Goal: Information Seeking & Learning: Learn about a topic

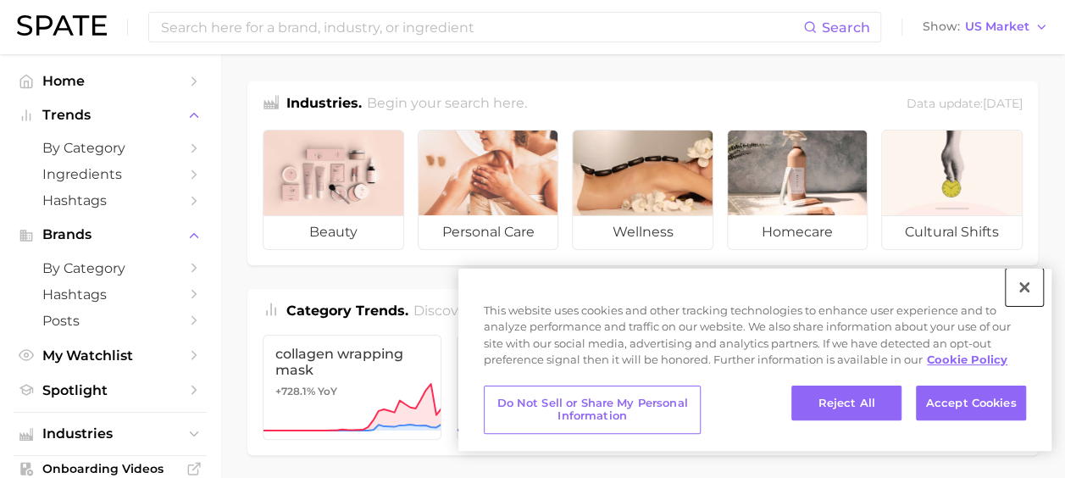
click at [1025, 290] on button "Close" at bounding box center [1024, 287] width 37 height 37
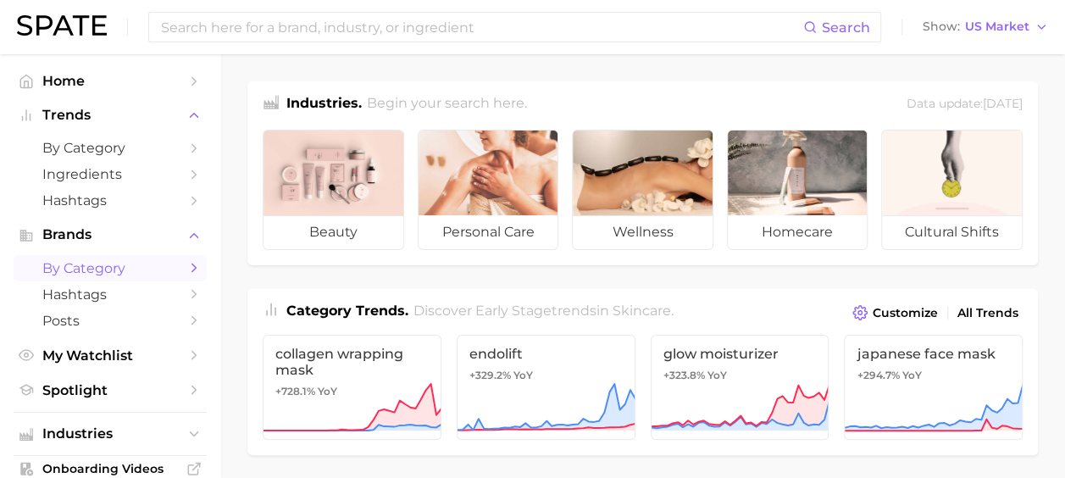
click at [88, 270] on span "by Category" at bounding box center [110, 268] width 136 height 16
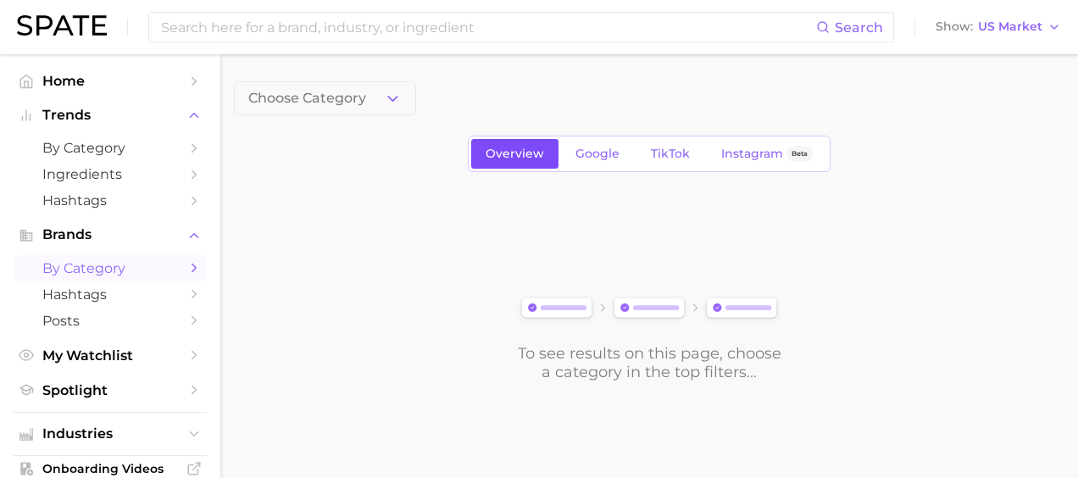
click at [540, 153] on span "Overview" at bounding box center [515, 154] width 58 height 14
click at [382, 29] on input at bounding box center [487, 27] width 657 height 29
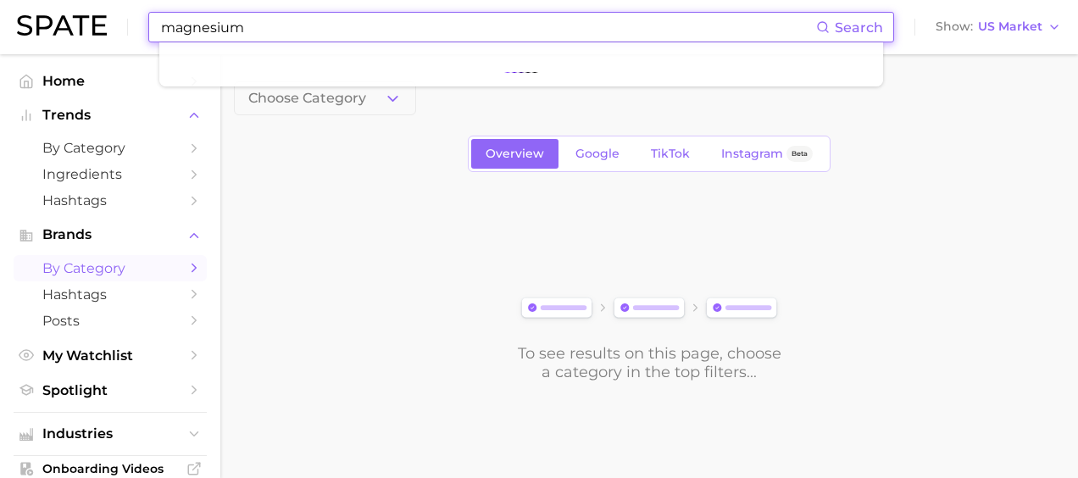
type input "magnesium"
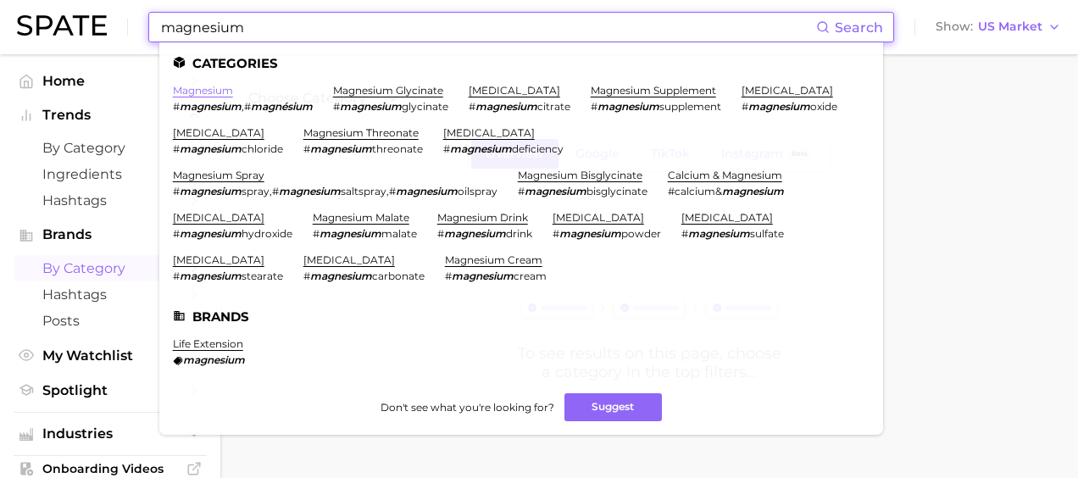
click at [210, 88] on link "magnesium" at bounding box center [203, 90] width 60 height 13
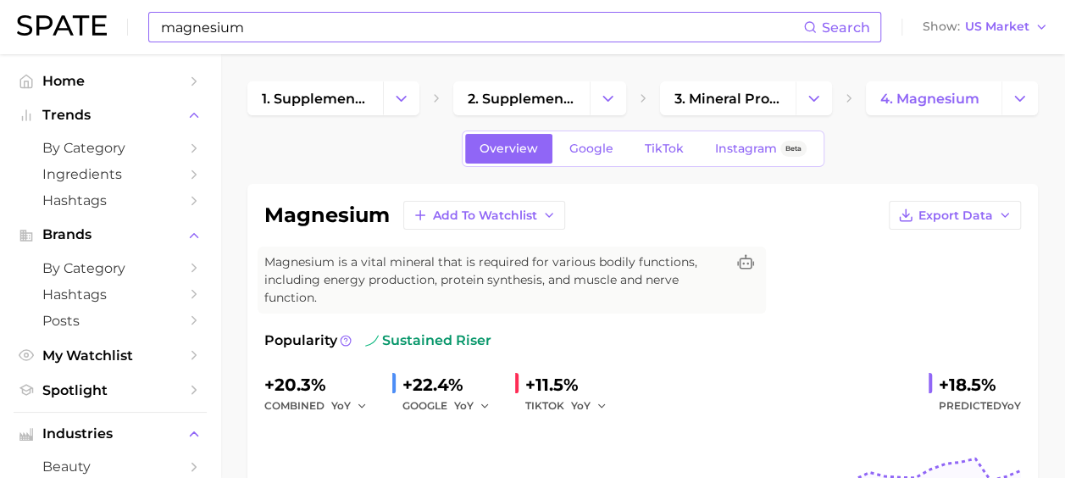
click at [313, 31] on input "magnesium" at bounding box center [481, 27] width 644 height 29
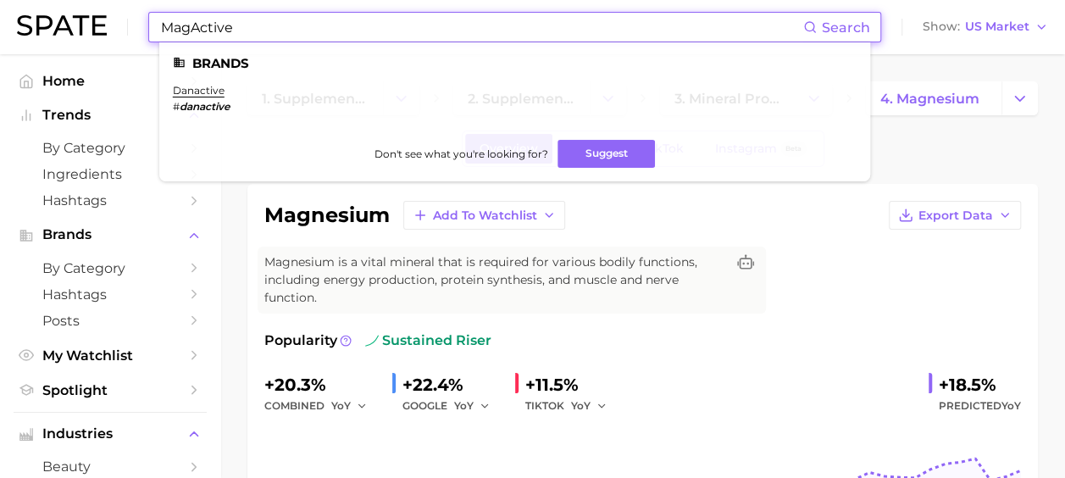
click at [816, 29] on icon at bounding box center [811, 27] width 14 height 14
click at [844, 30] on span "Search" at bounding box center [846, 27] width 48 height 16
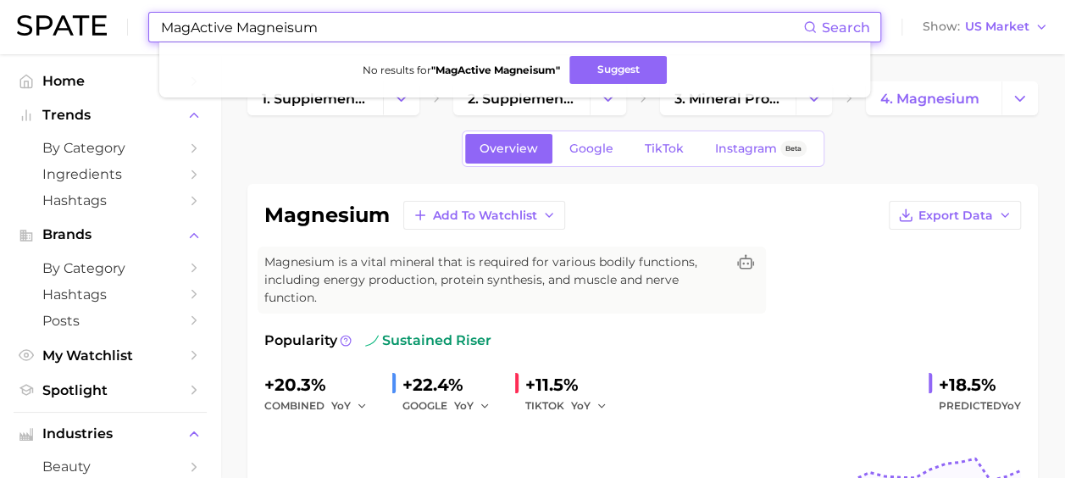
click at [264, 23] on input "MagActive Magneisum" at bounding box center [481, 27] width 644 height 29
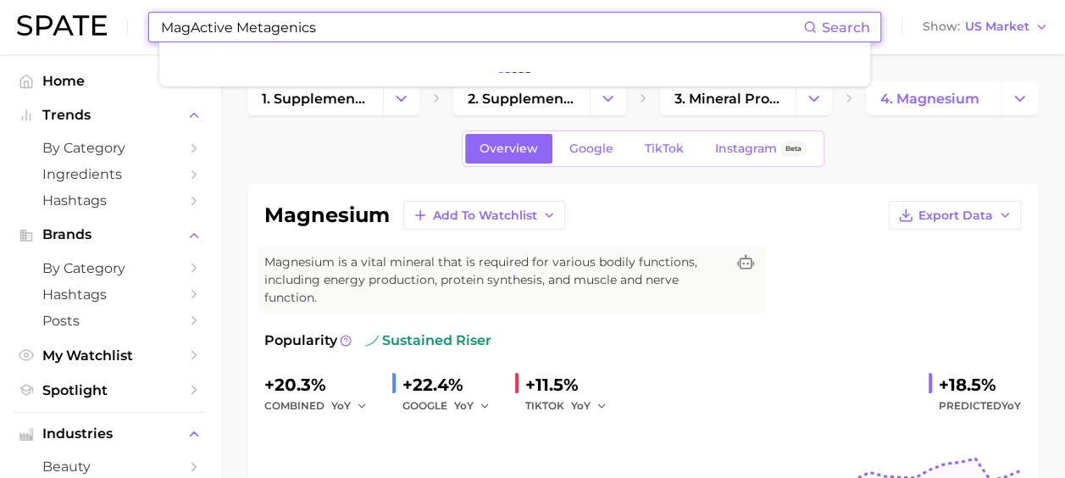
type input "MagActive Metagenics"
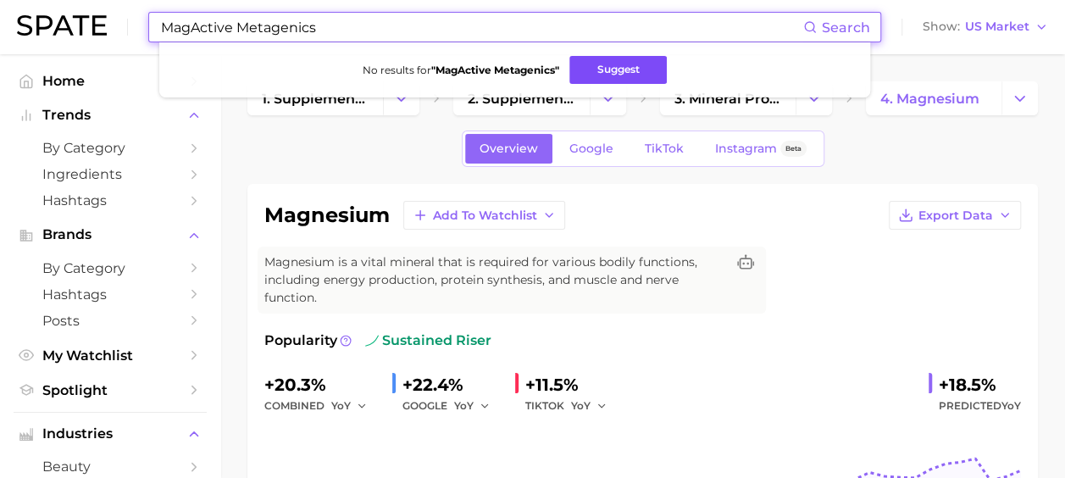
click at [653, 61] on button "Suggest" at bounding box center [618, 70] width 97 height 28
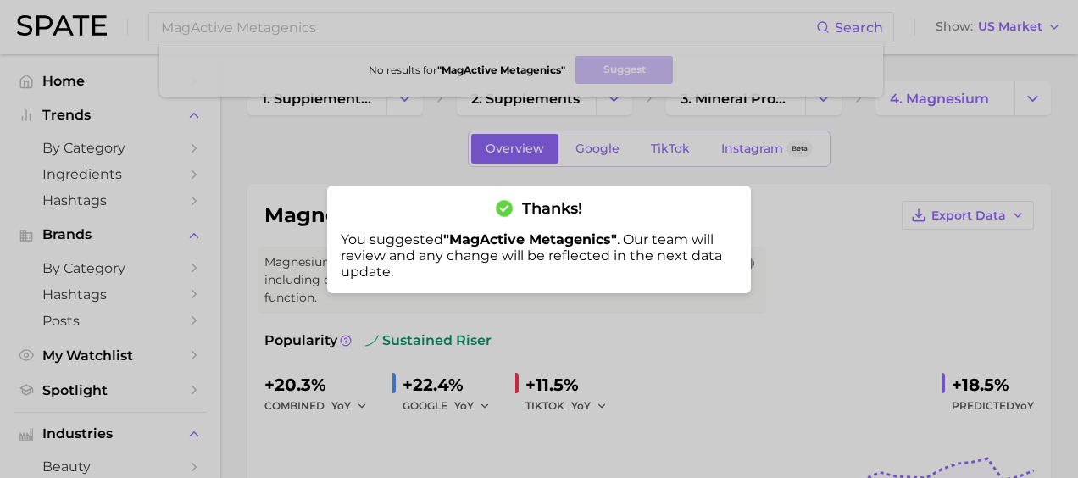
click at [376, 31] on div at bounding box center [539, 239] width 1078 height 478
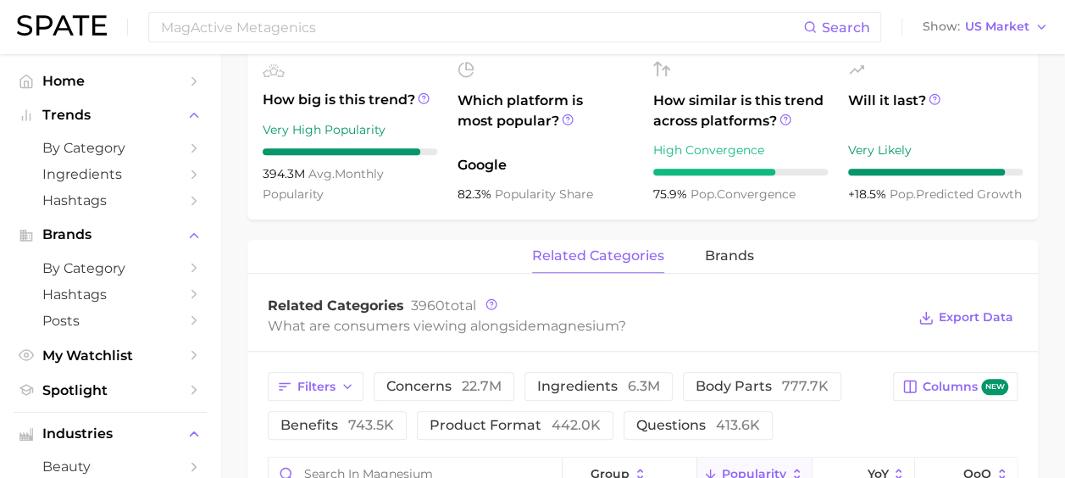
scroll to position [593, 0]
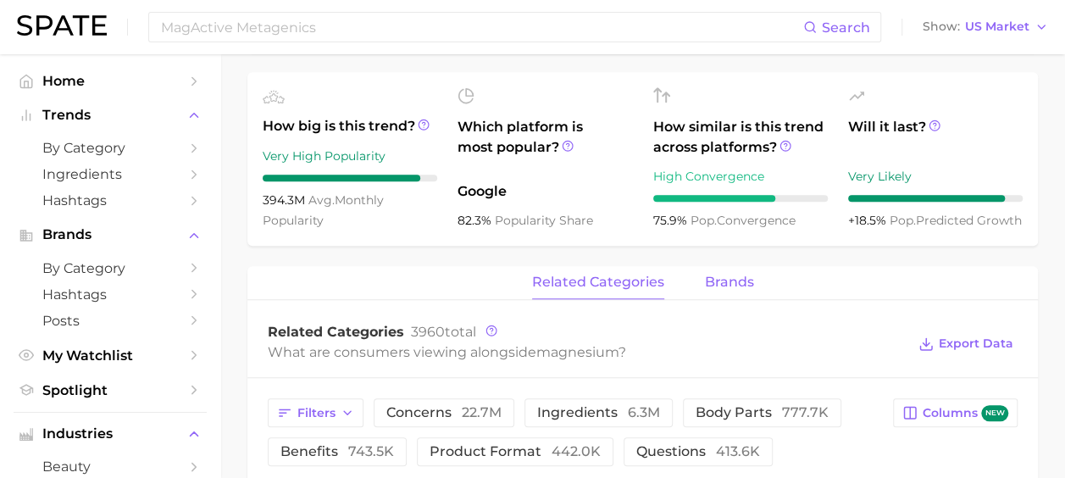
click at [737, 281] on span "brands" at bounding box center [729, 282] width 49 height 15
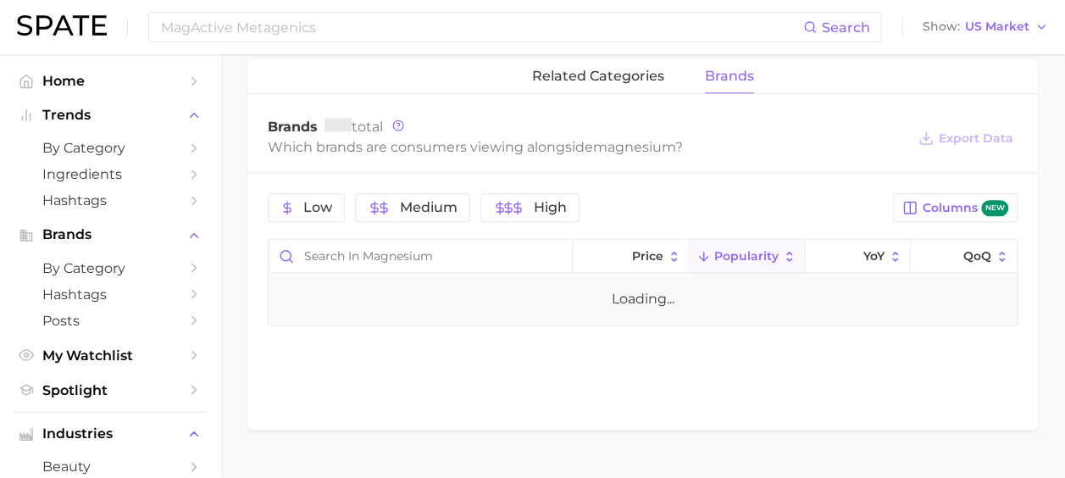
scroll to position [836, 0]
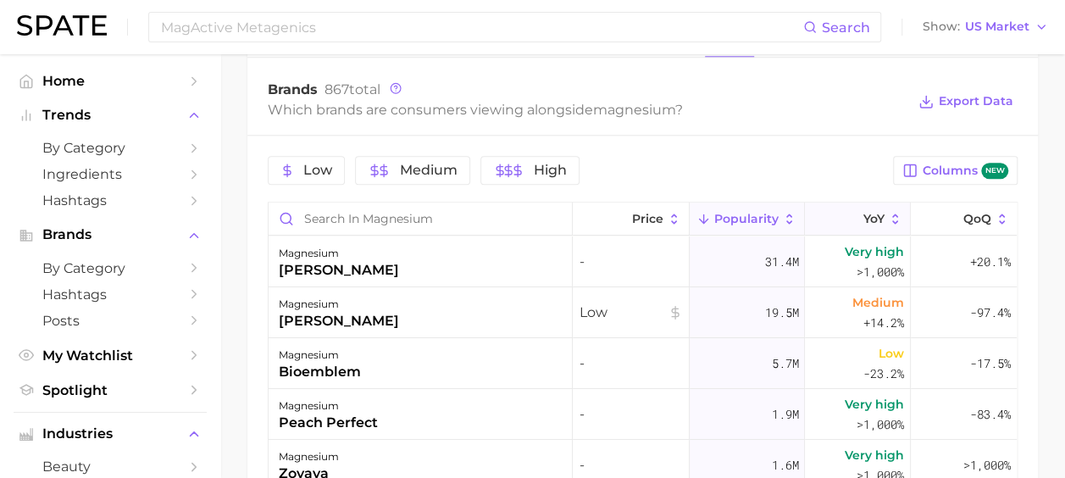
click at [875, 214] on button "YoY" at bounding box center [858, 219] width 106 height 33
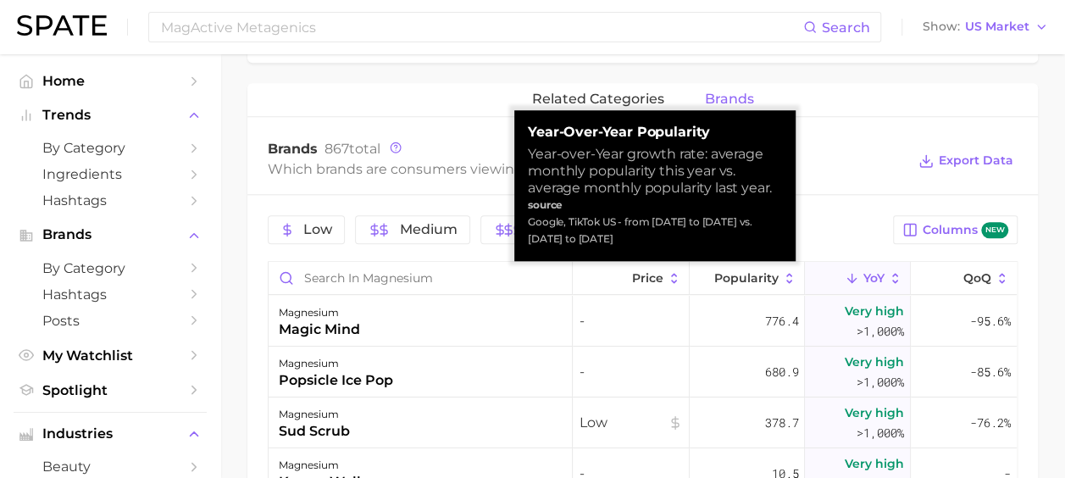
scroll to position [751, 0]
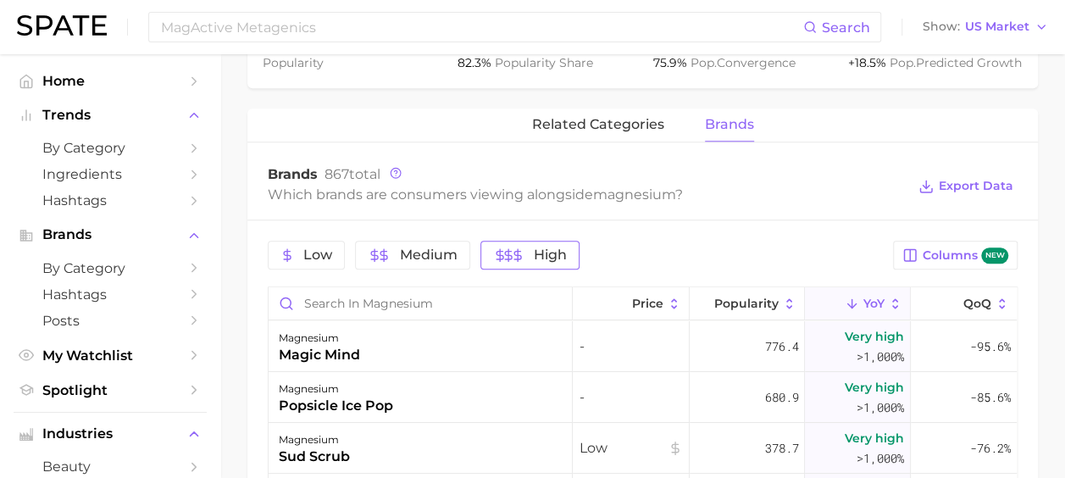
click at [536, 251] on span "High" at bounding box center [550, 255] width 33 height 14
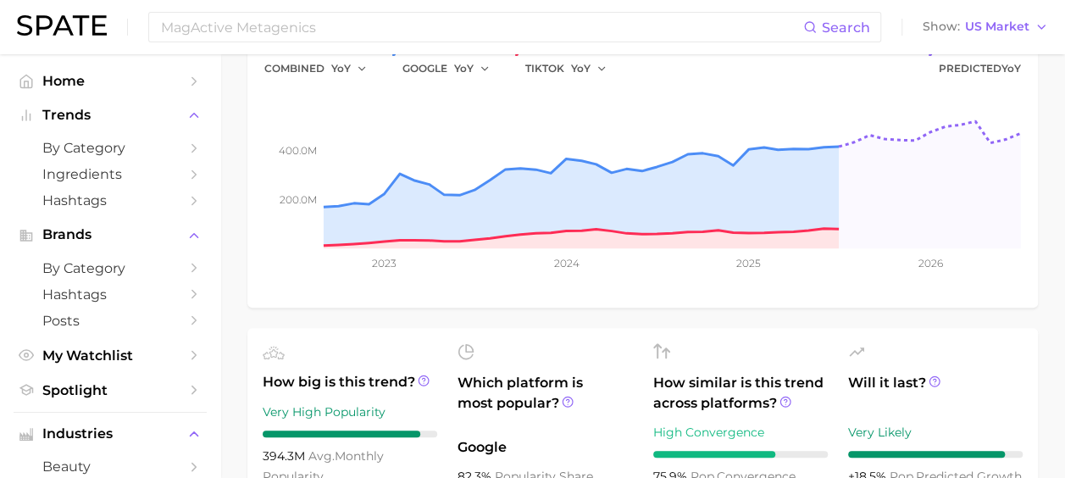
scroll to position [242, 0]
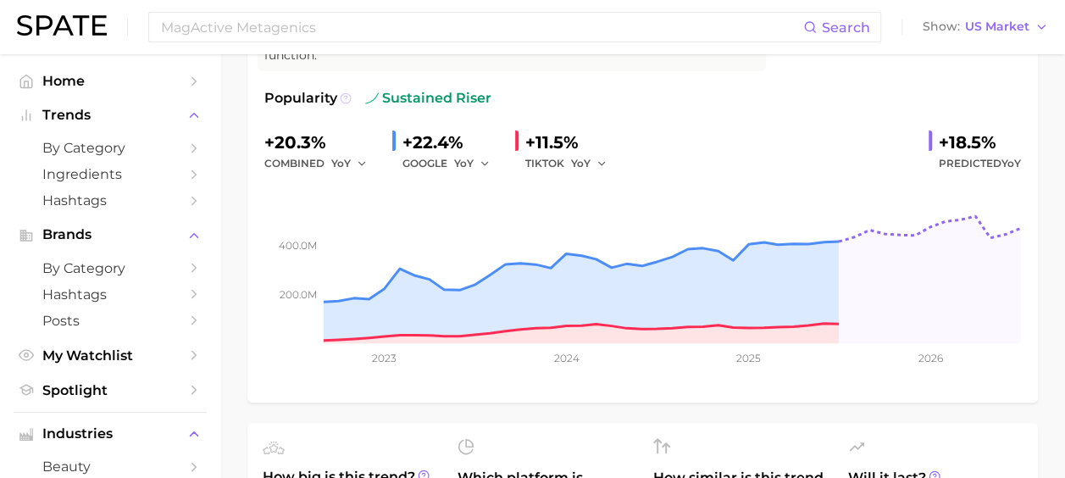
click at [346, 98] on icon at bounding box center [346, 98] width 12 height 12
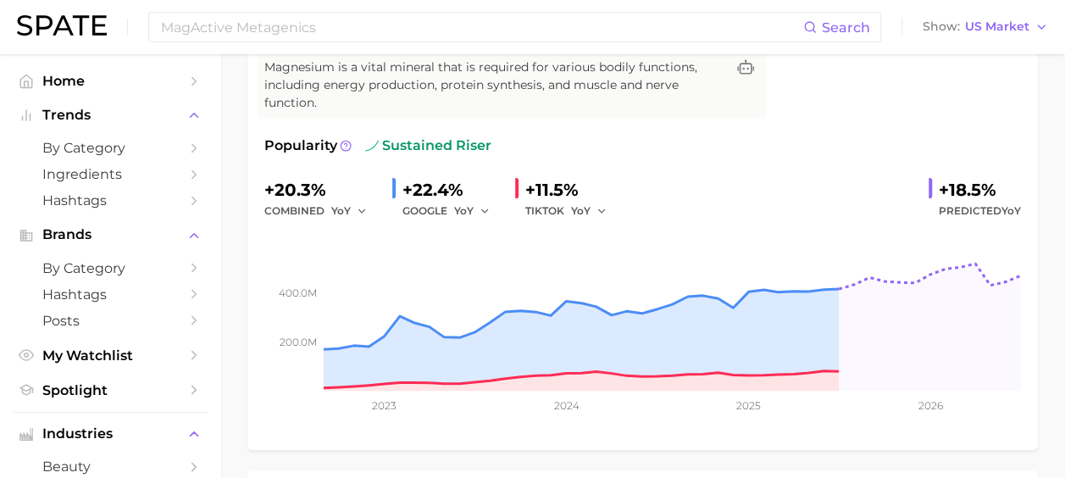
scroll to position [158, 0]
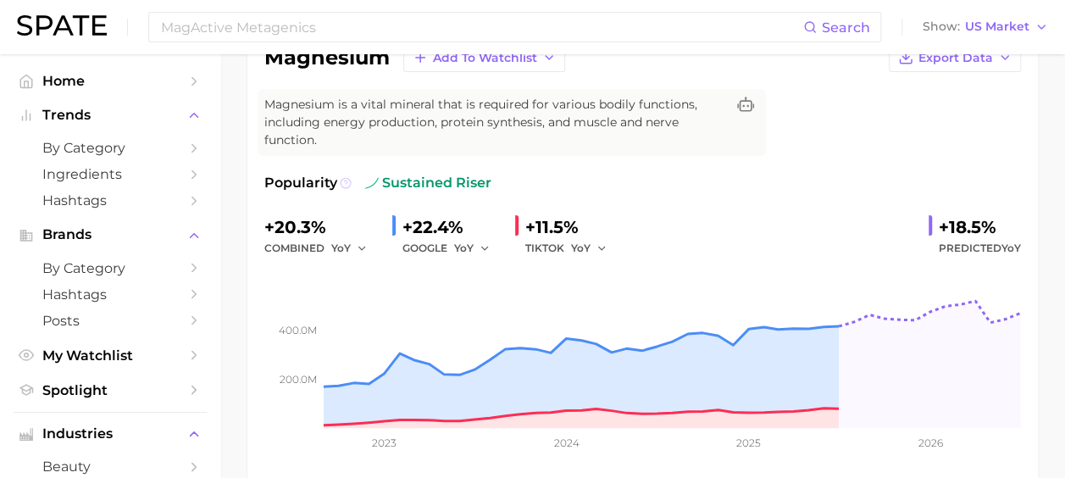
click at [346, 180] on icon at bounding box center [346, 183] width 12 height 12
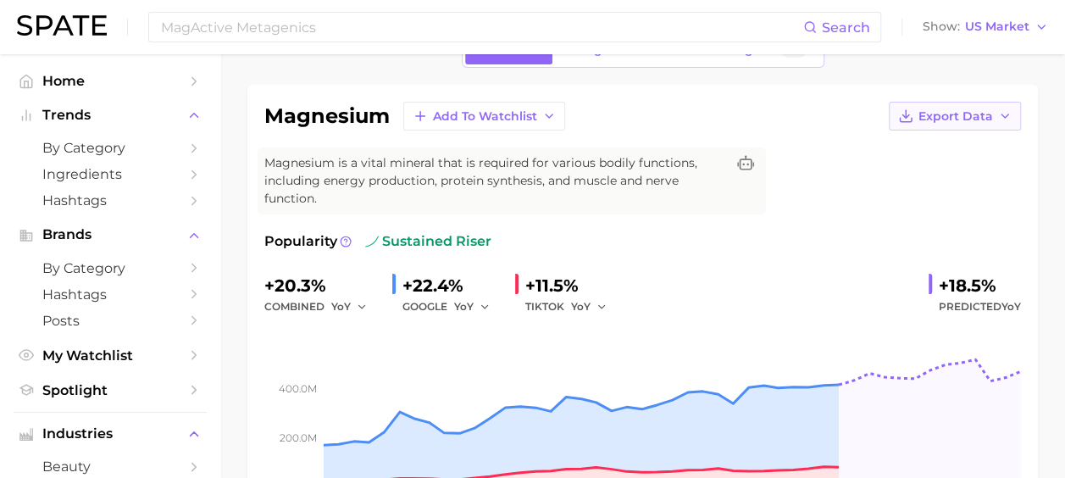
scroll to position [73, 0]
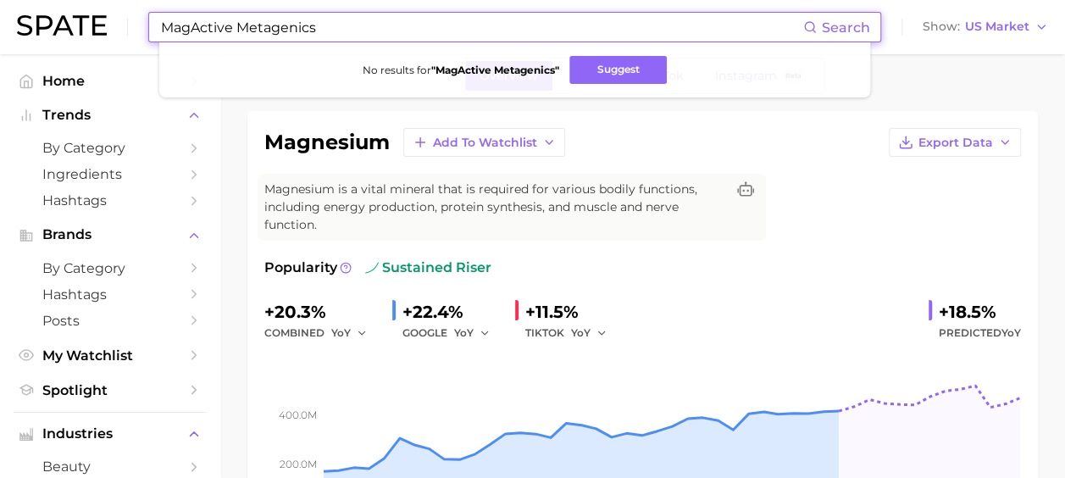
click at [283, 20] on input "MagActive Metagenics" at bounding box center [481, 27] width 644 height 29
click at [283, 21] on input "MagActive Metagenics" at bounding box center [481, 27] width 644 height 29
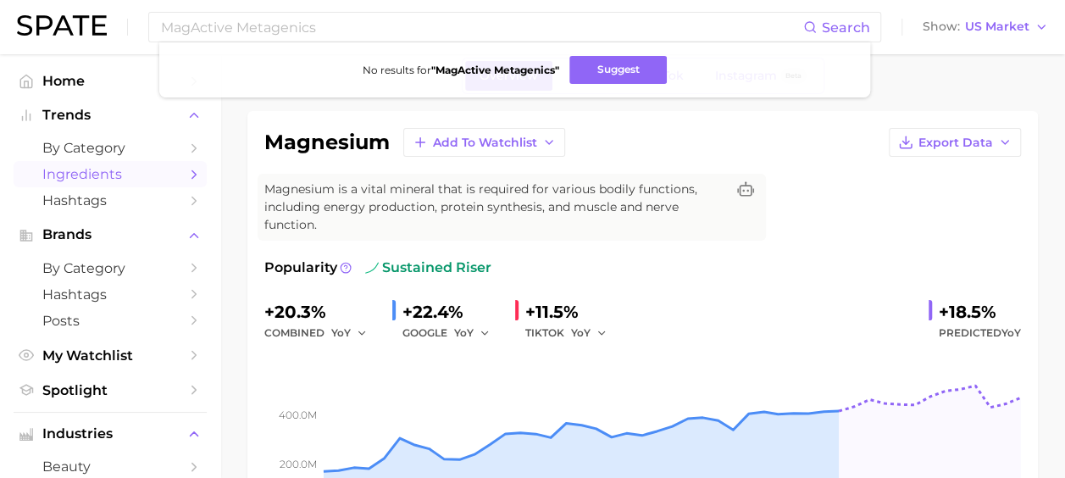
click at [97, 171] on span "Ingredients" at bounding box center [110, 174] width 136 height 16
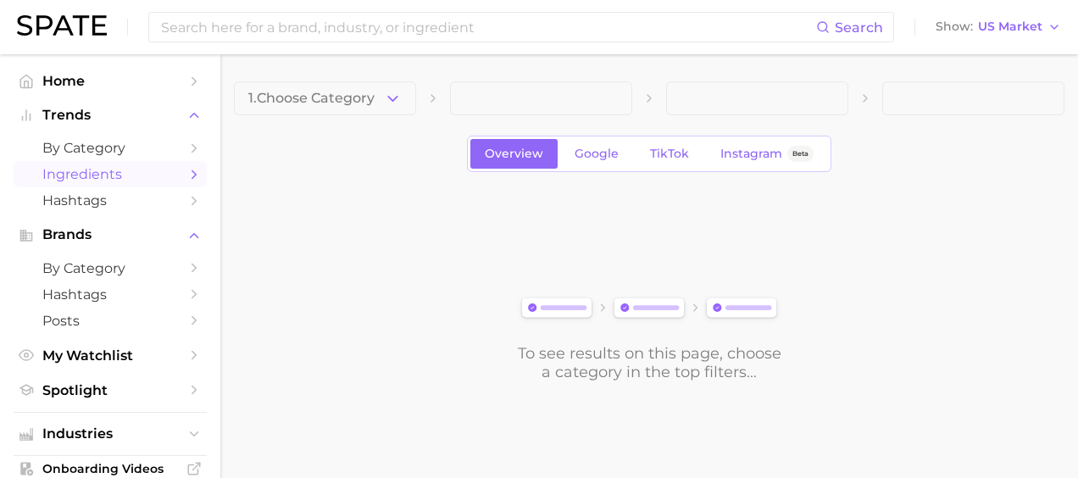
click at [498, 103] on span at bounding box center [541, 98] width 182 height 34
click at [553, 29] on input at bounding box center [487, 27] width 657 height 29
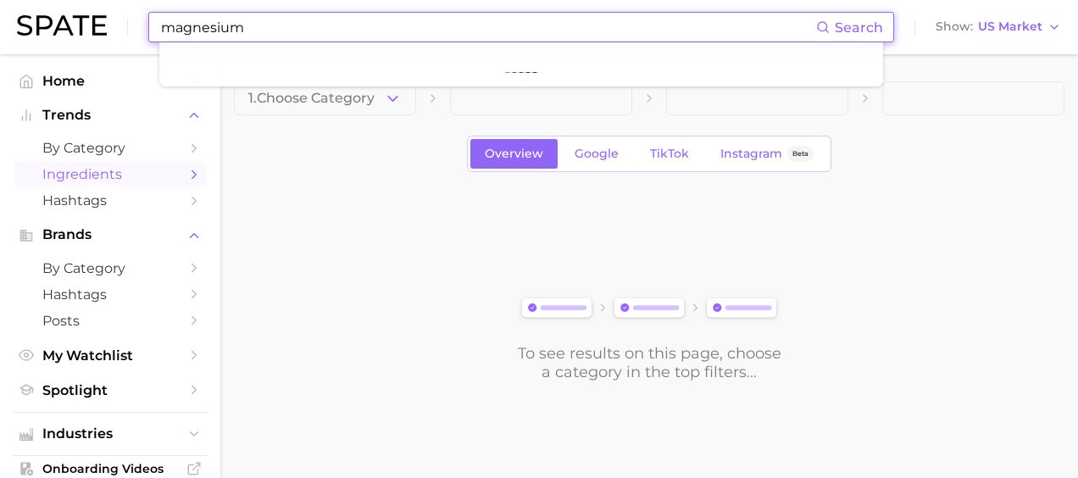
type input "magnesium"
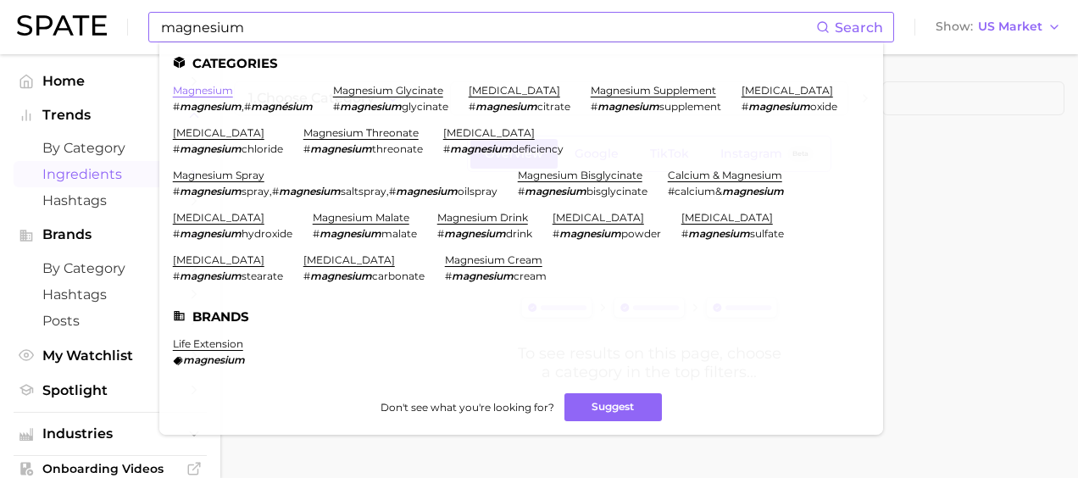
click at [214, 94] on link "magnesium" at bounding box center [203, 90] width 60 height 13
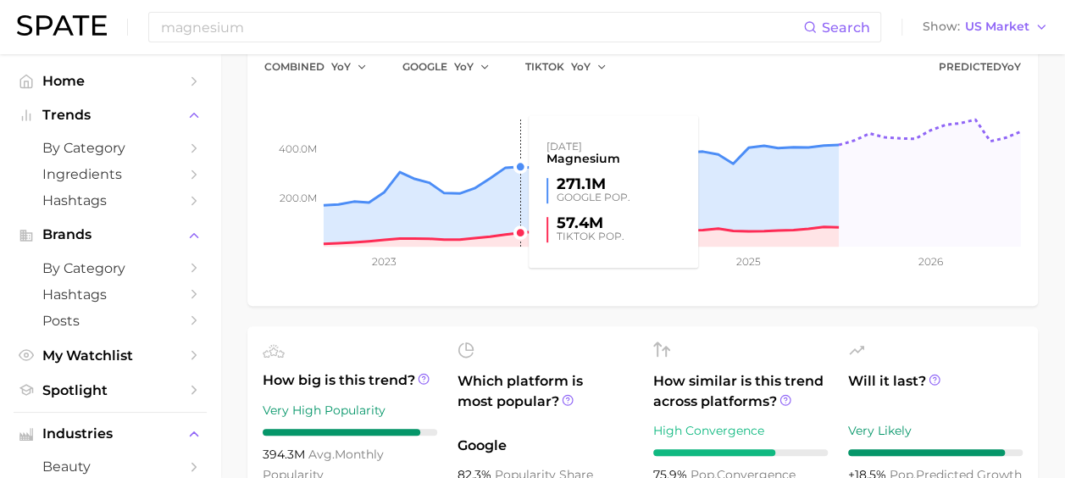
scroll to position [254, 0]
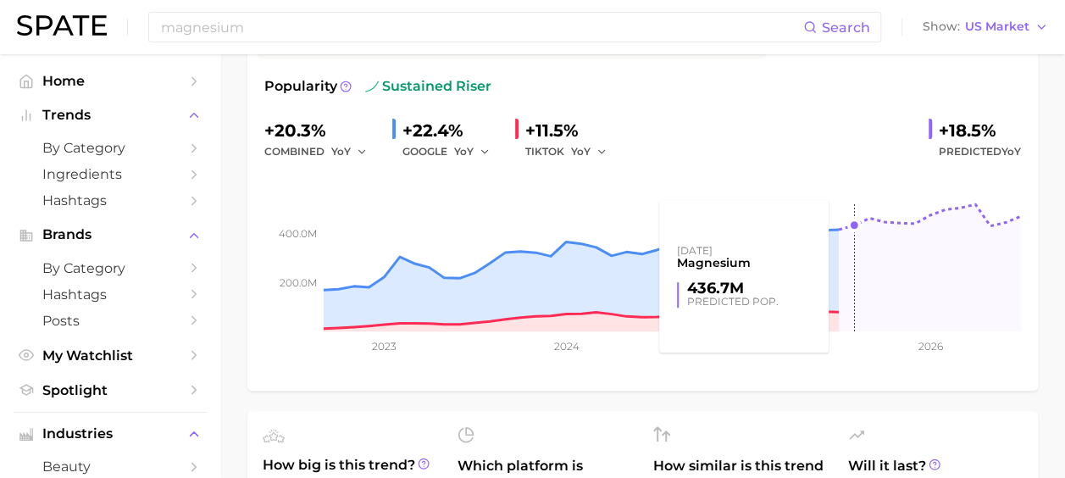
click at [844, 249] on rect at bounding box center [642, 247] width 757 height 170
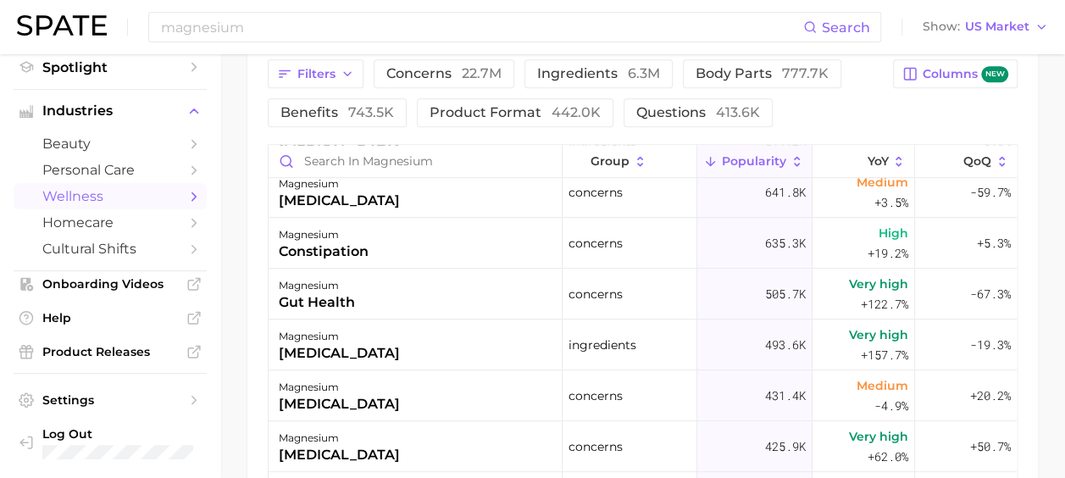
scroll to position [509, 0]
